Goal: Information Seeking & Learning: Learn about a topic

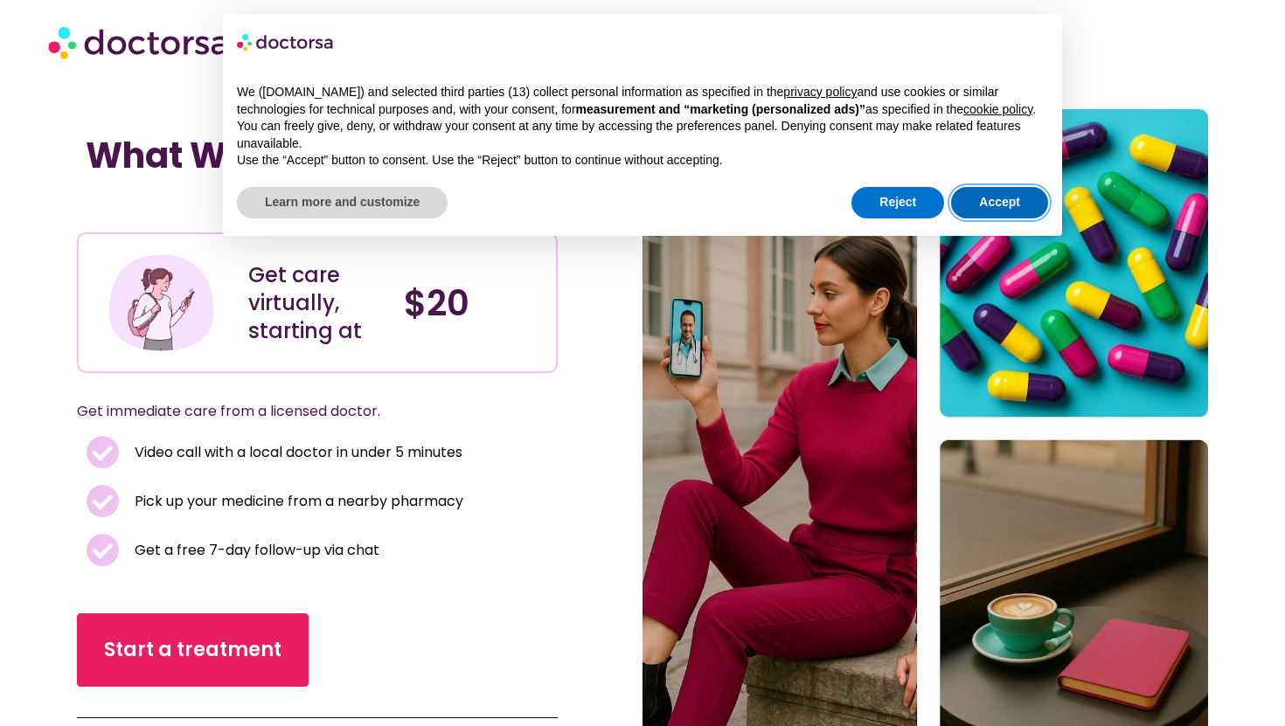
click at [1009, 218] on button "Accept" at bounding box center [999, 202] width 97 height 31
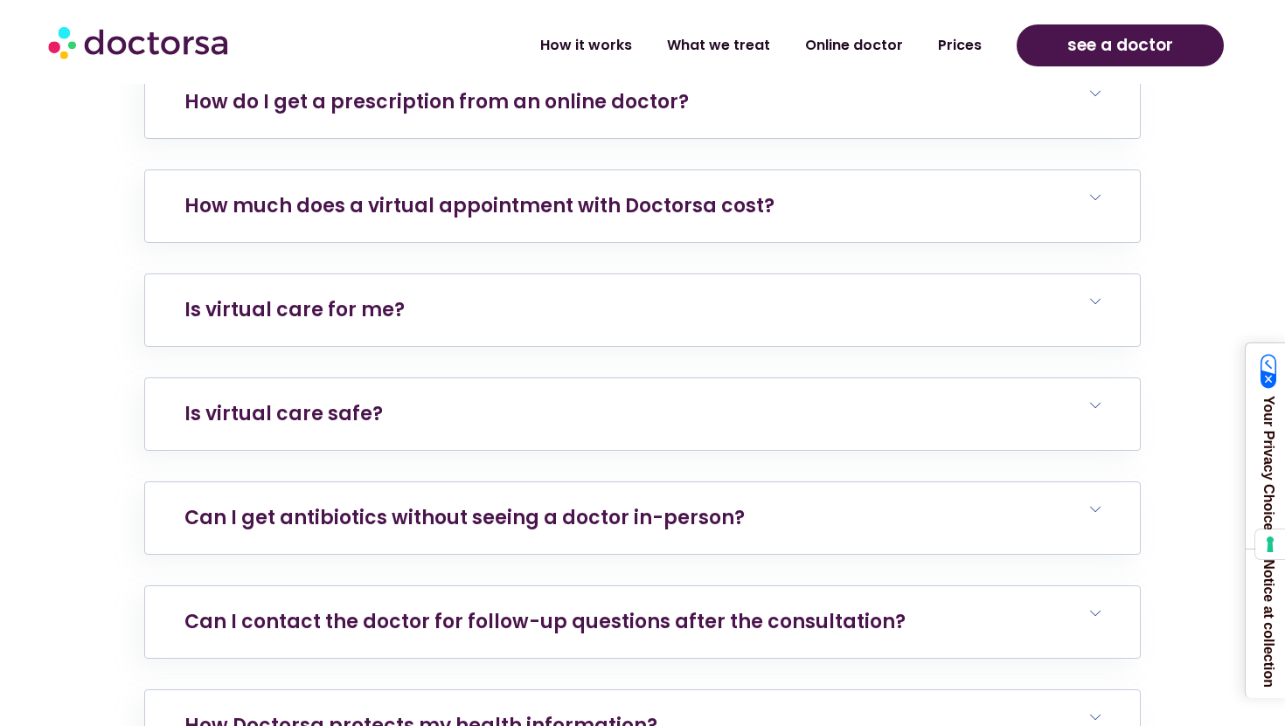
scroll to position [7394, 0]
click at [1094, 171] on h6 "How much does a virtual appointment with Doctorsa cost?" at bounding box center [642, 207] width 995 height 72
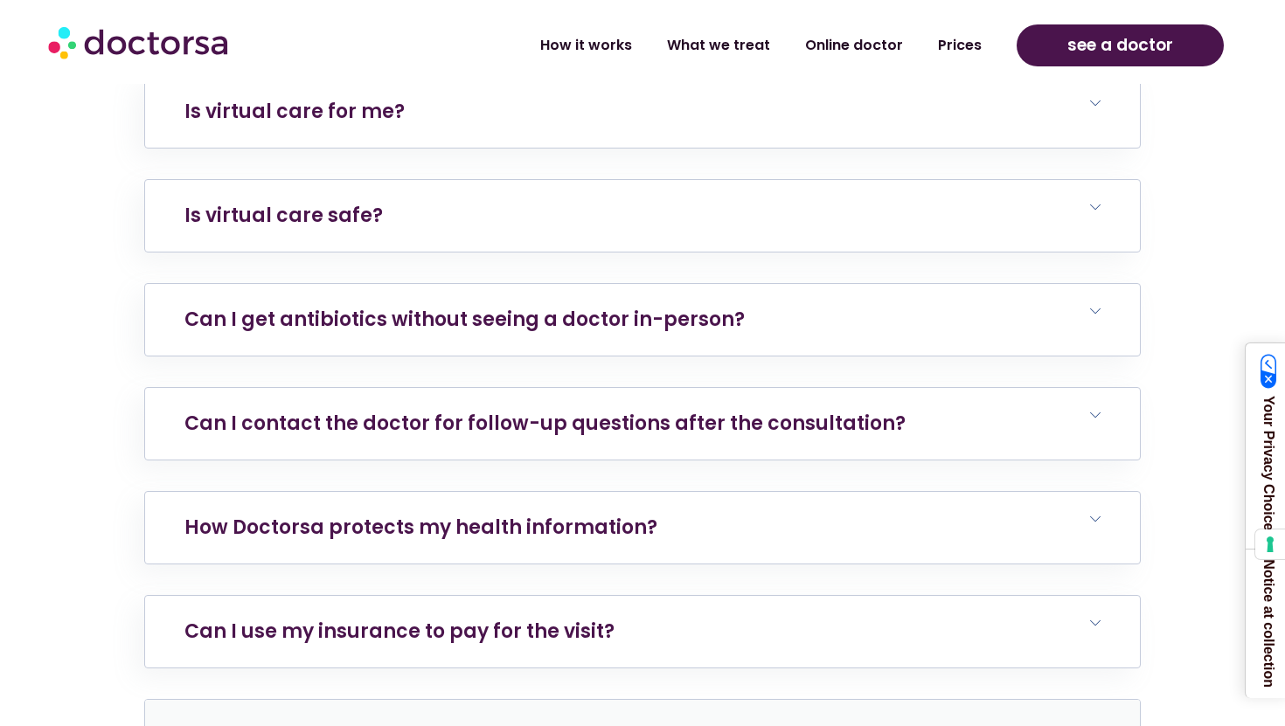
scroll to position [7774, 0]
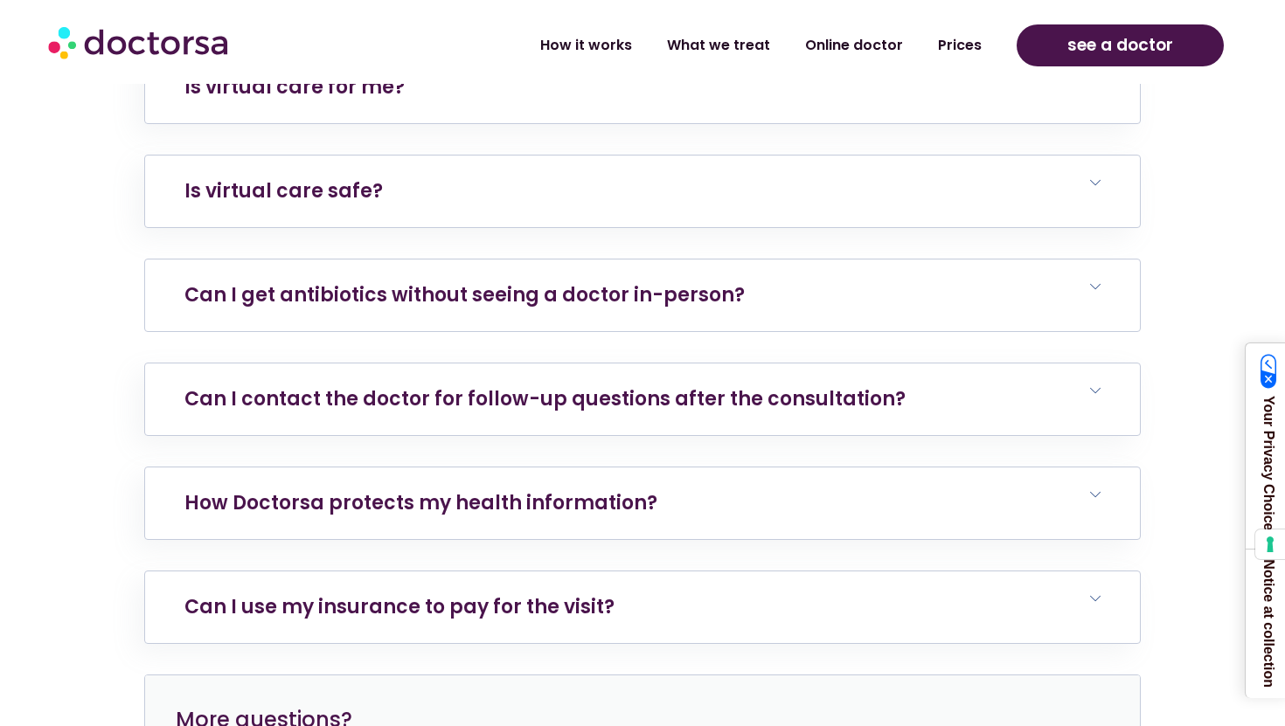
click at [1074, 260] on h6 "Can I get antibiotics without seeing a doctor in-person?" at bounding box center [642, 296] width 995 height 72
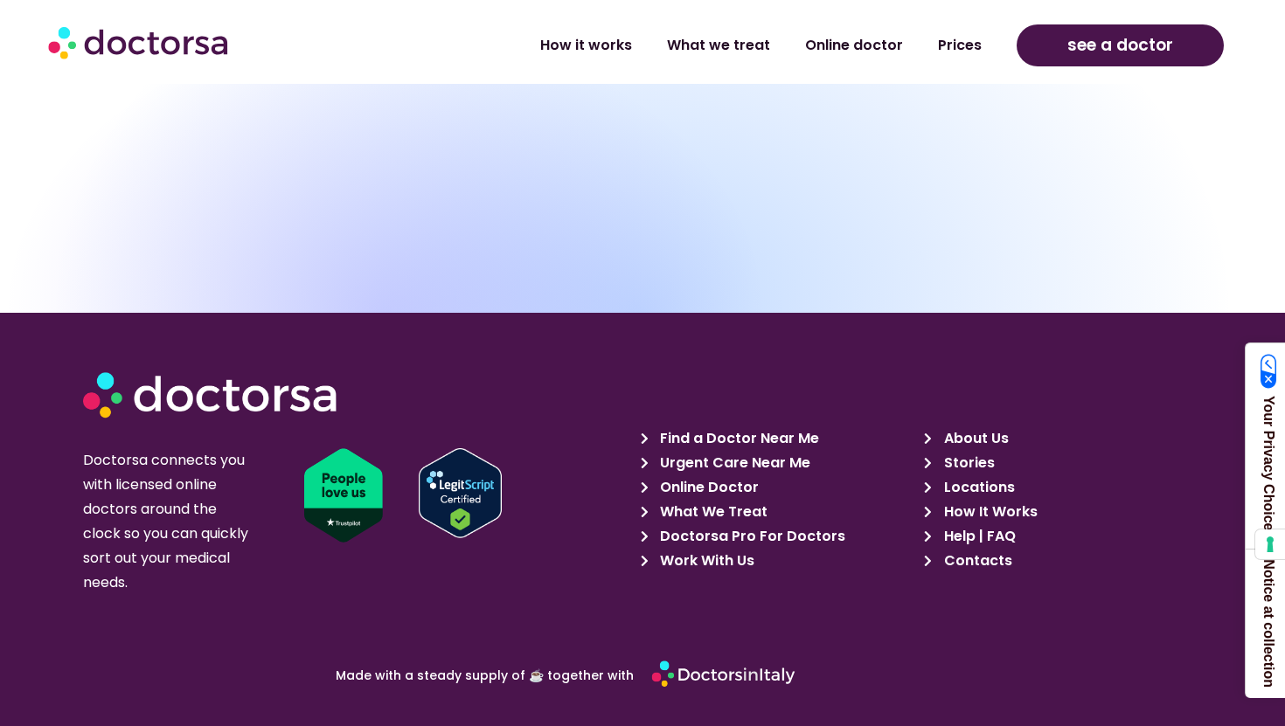
scroll to position [9105, 0]
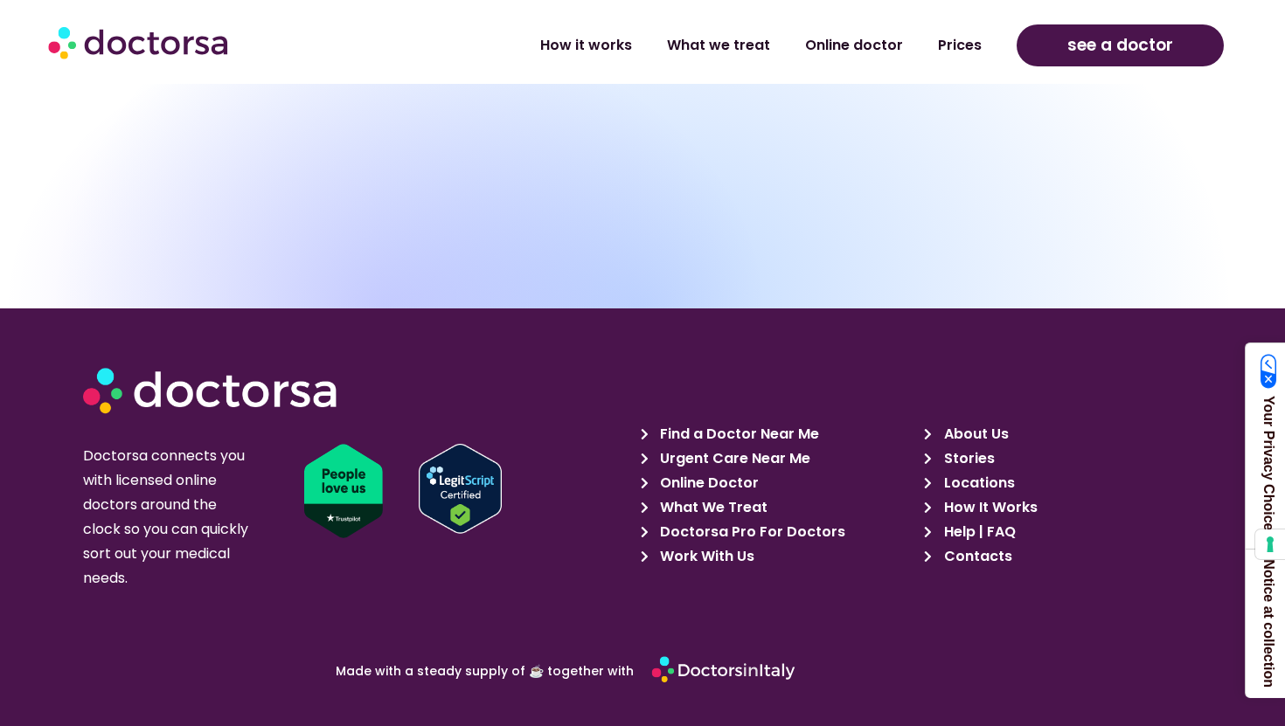
click at [975, 520] on span "Help | FAQ" at bounding box center [977, 532] width 76 height 24
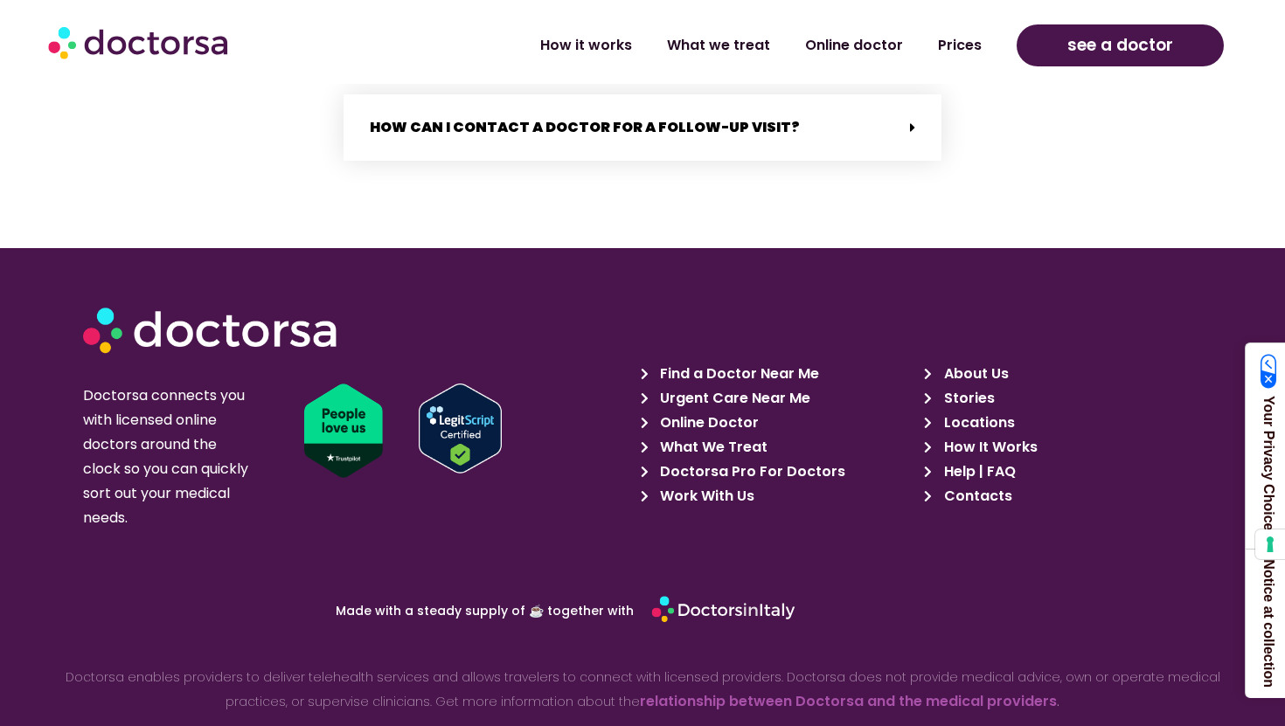
scroll to position [3747, 0]
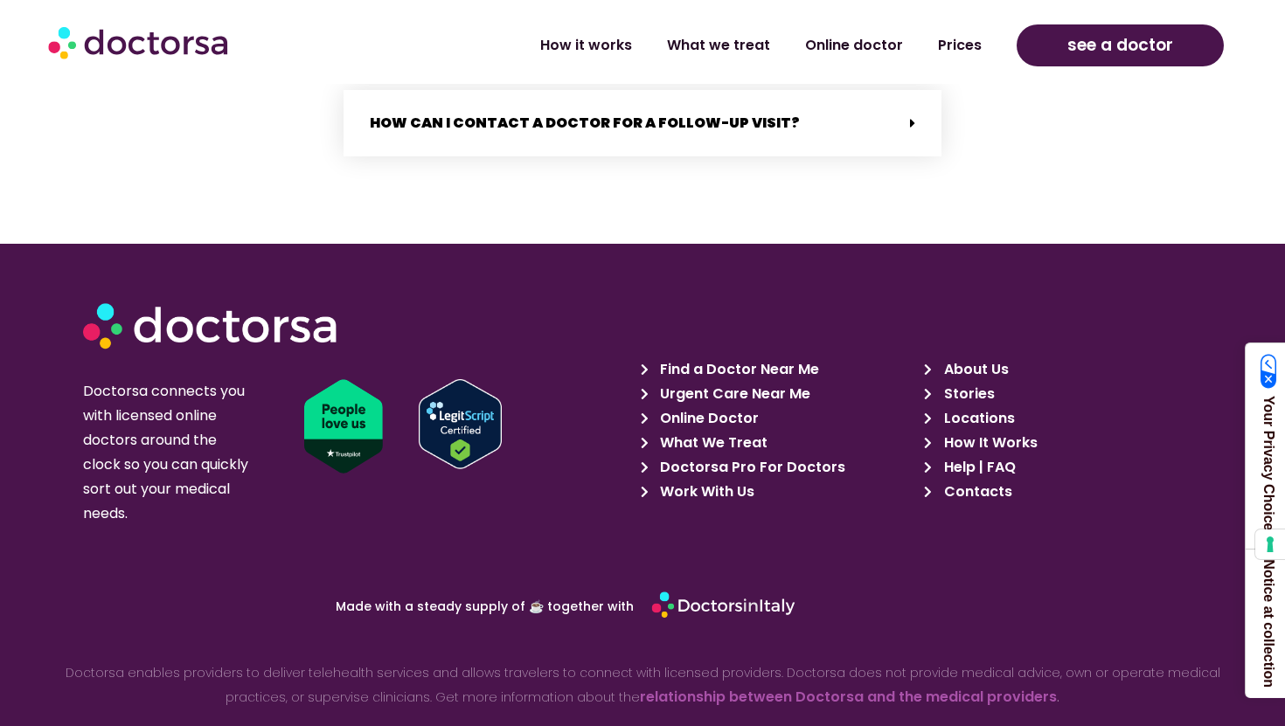
click at [723, 431] on span "What We Treat" at bounding box center [711, 443] width 112 height 24
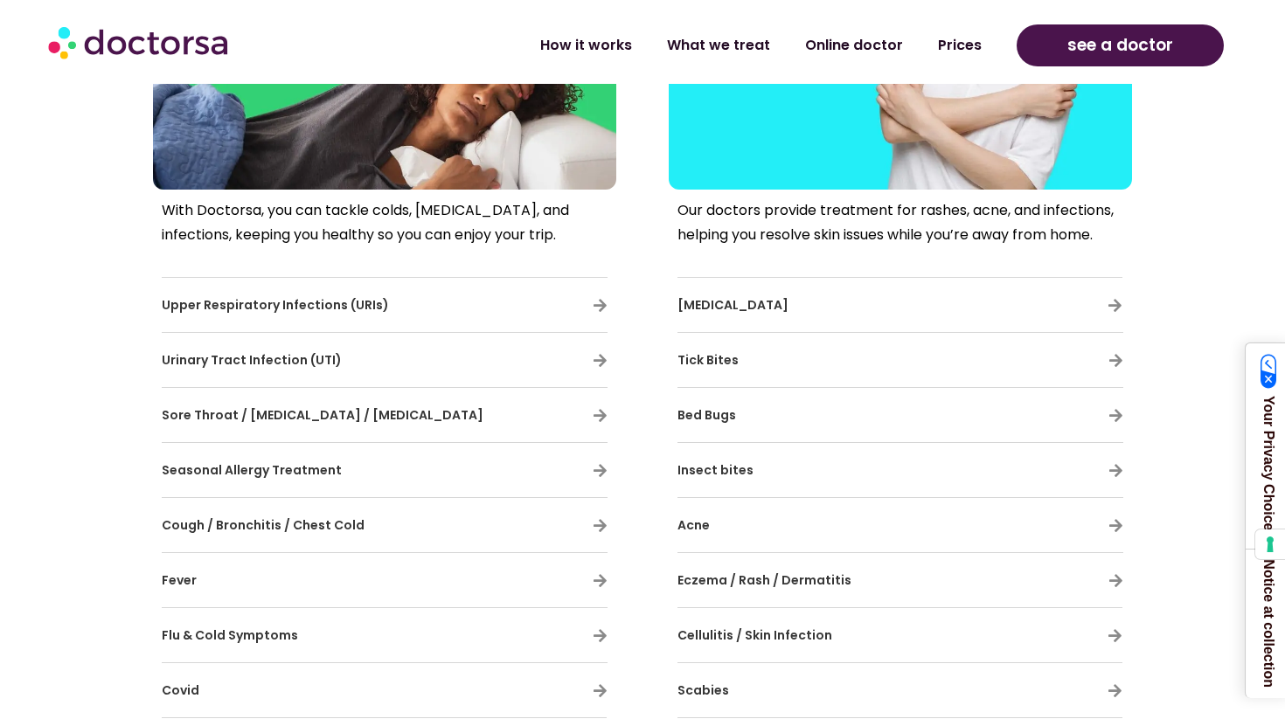
scroll to position [829, 0]
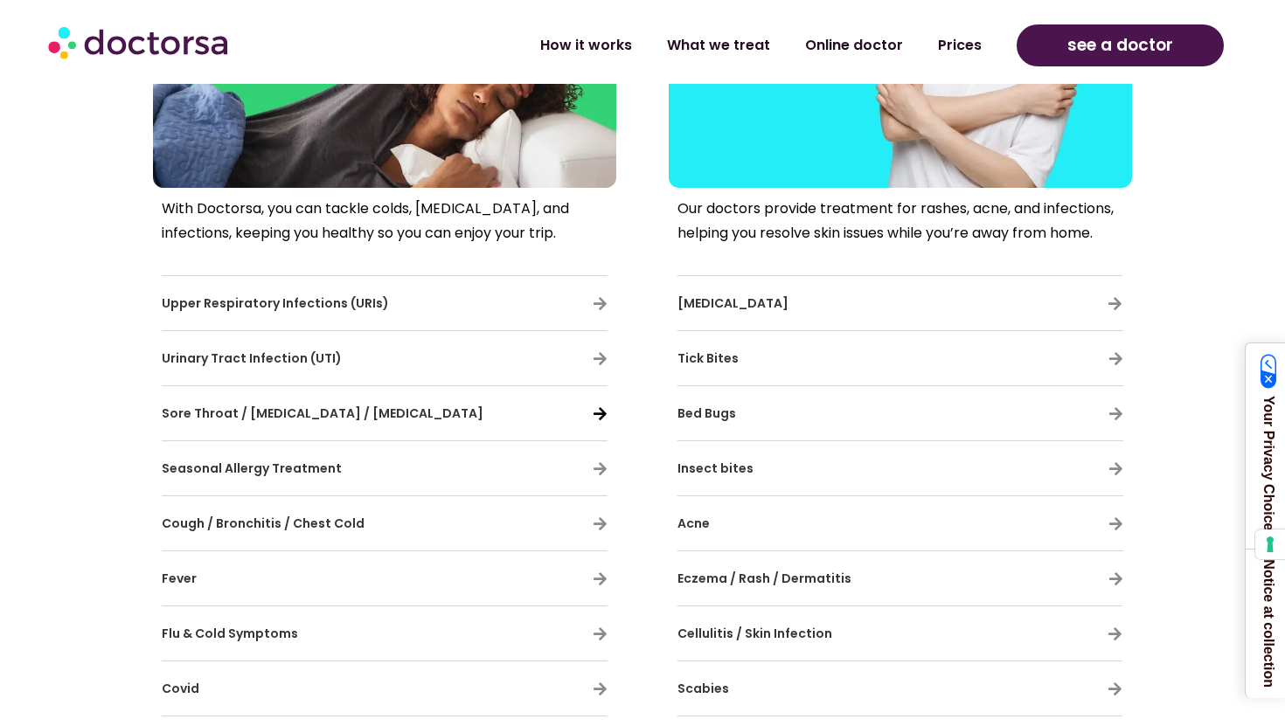
click at [597, 410] on icon at bounding box center [600, 413] width 15 height 15
